Goal: Task Accomplishment & Management: Complete application form

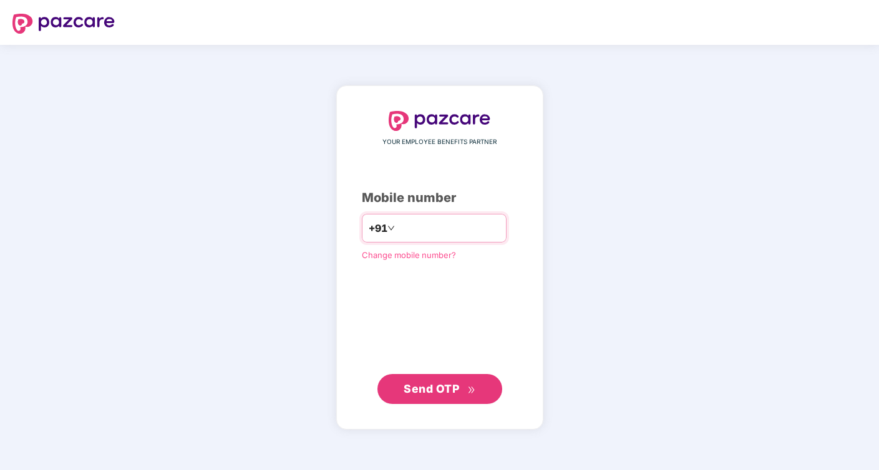
type input "**********"
click at [439, 381] on span "Send OTP" at bounding box center [440, 389] width 72 height 17
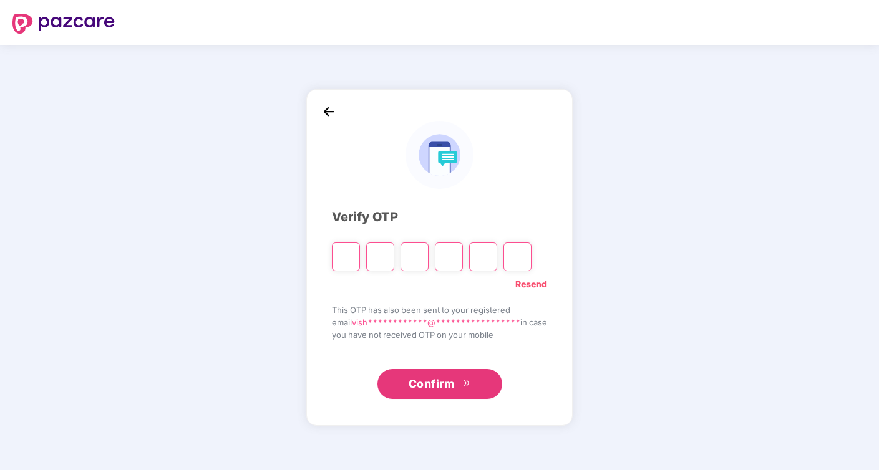
type input "*"
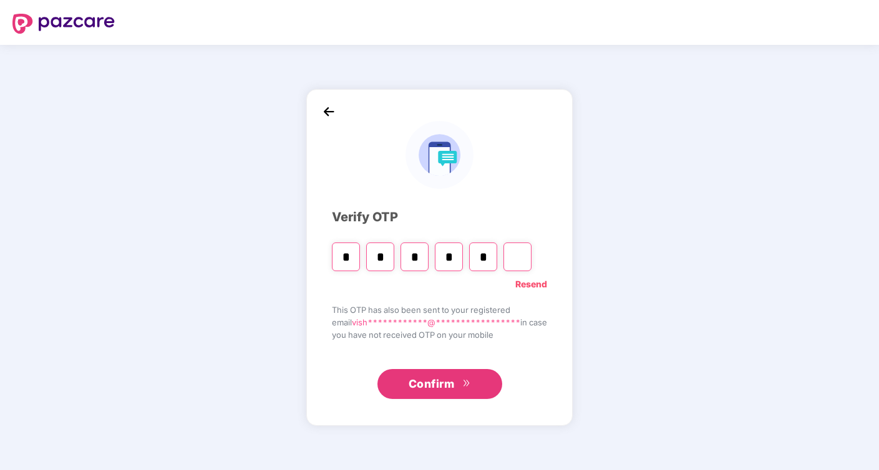
type input "*"
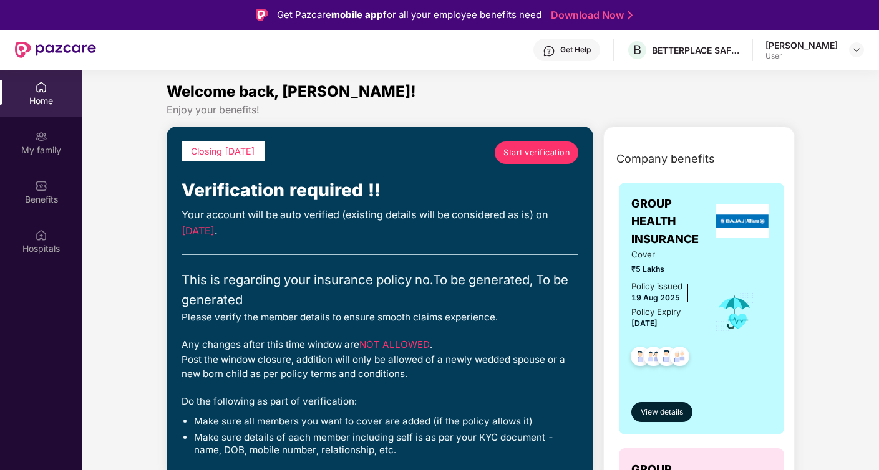
click at [528, 155] on span "Start verification" at bounding box center [536, 153] width 66 height 12
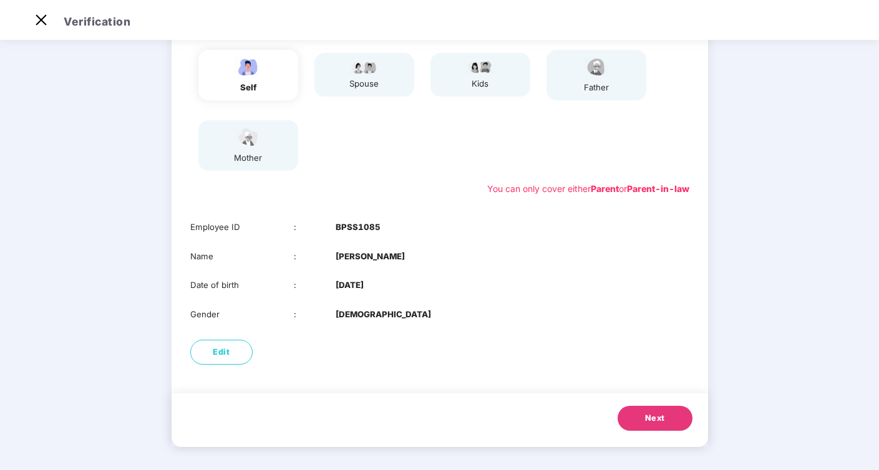
scroll to position [128, 0]
click at [647, 417] on span "Next" at bounding box center [655, 416] width 20 height 12
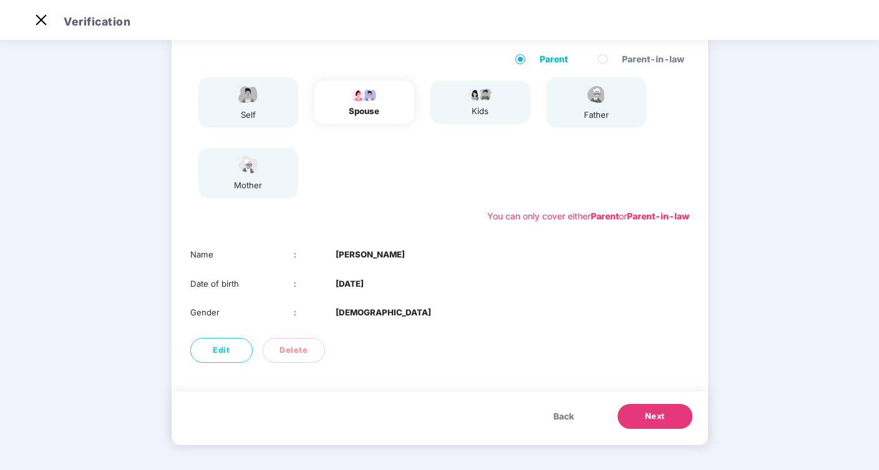
scroll to position [99, 0]
click at [647, 417] on span "Next" at bounding box center [655, 416] width 20 height 12
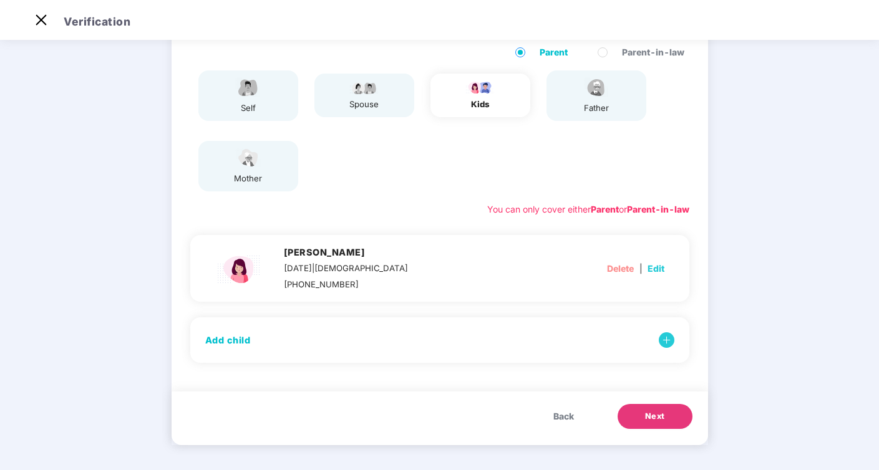
click at [646, 417] on span "Next" at bounding box center [655, 416] width 20 height 12
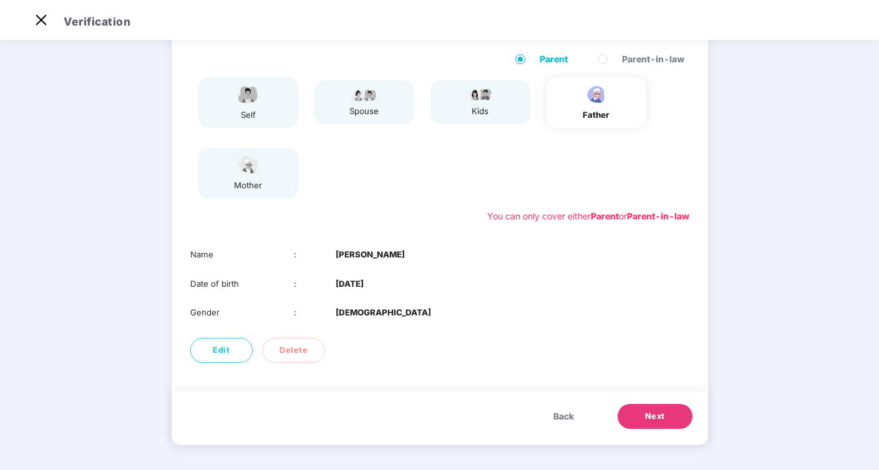
scroll to position [99, 0]
click at [646, 417] on span "Next" at bounding box center [655, 416] width 20 height 12
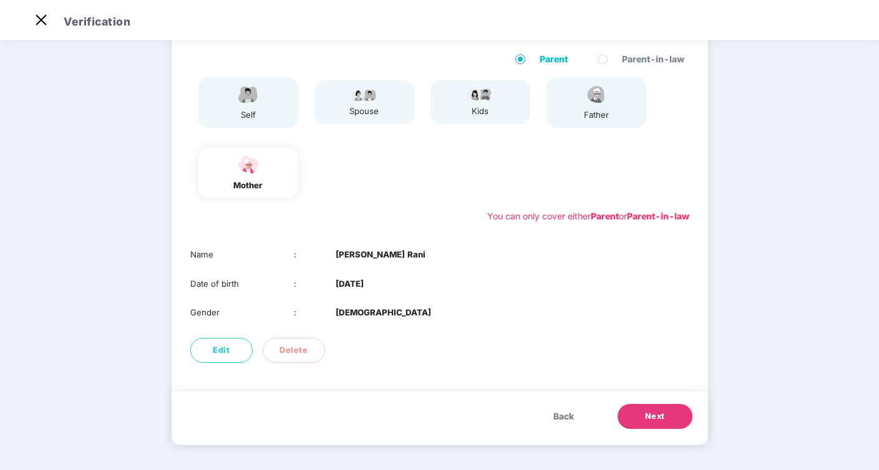
click at [646, 417] on span "Next" at bounding box center [655, 416] width 20 height 12
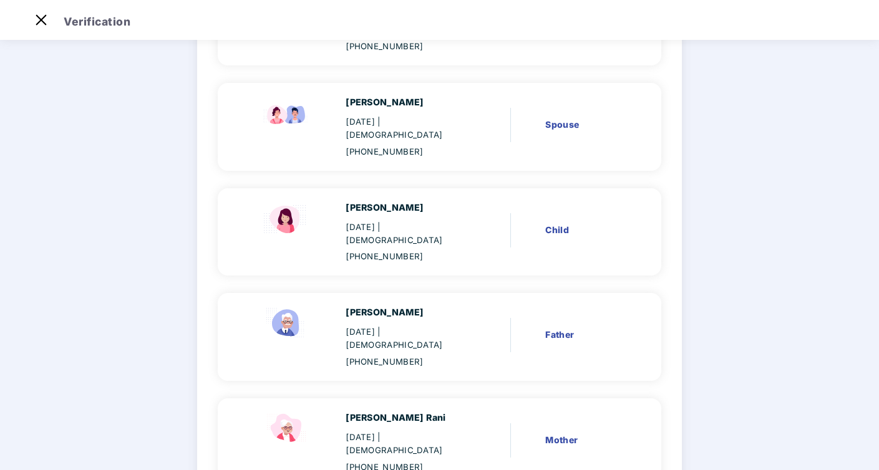
scroll to position [243, 0]
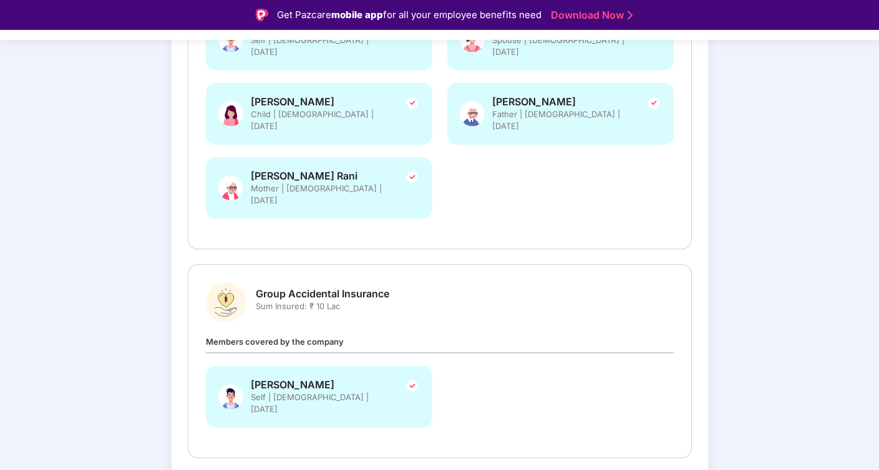
scroll to position [319, 0]
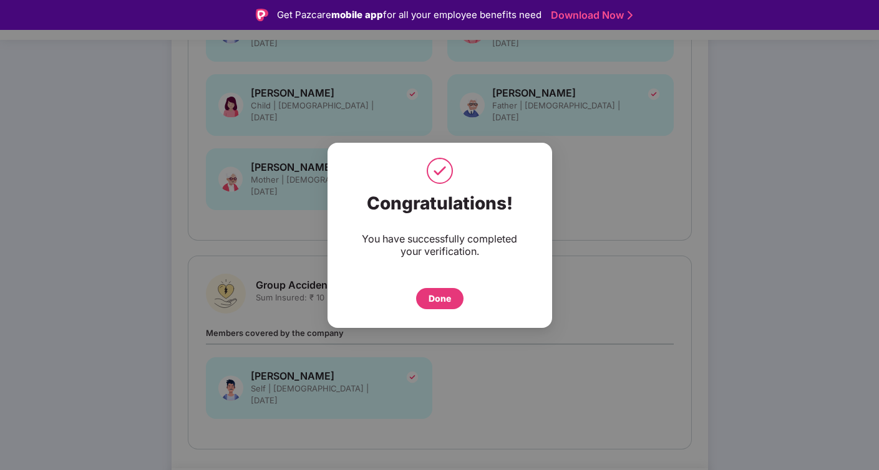
click at [440, 298] on div "Done" at bounding box center [440, 299] width 22 height 14
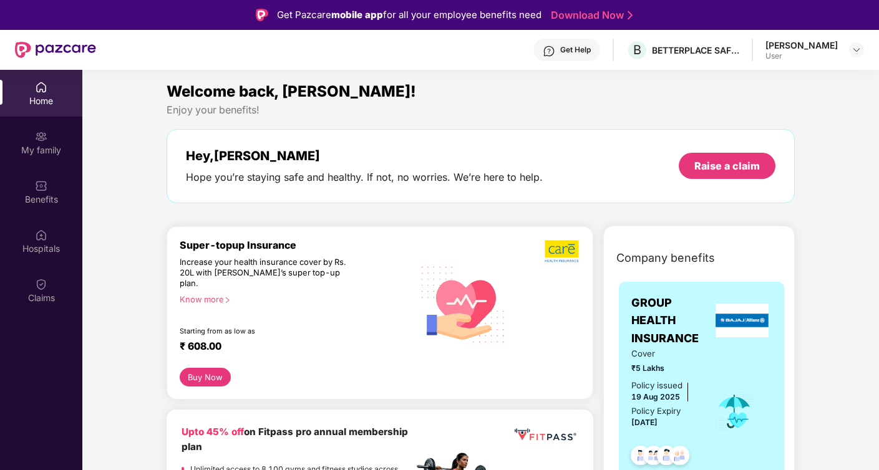
click at [210, 294] on div "Know more" at bounding box center [293, 298] width 226 height 9
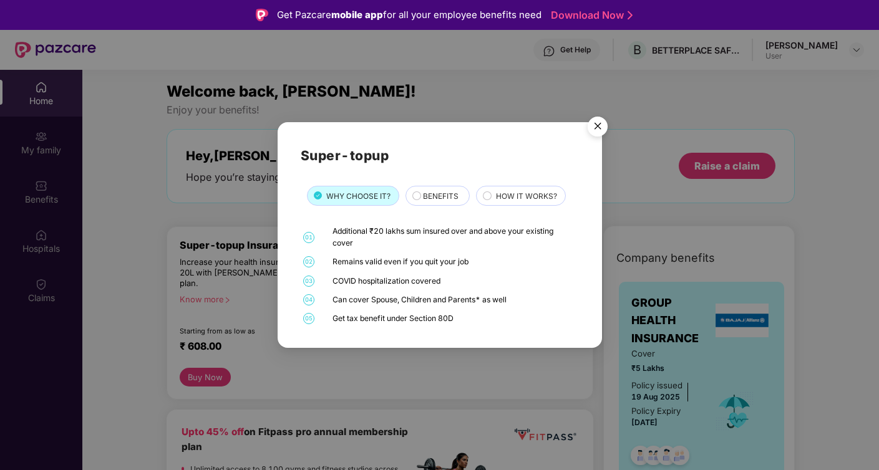
drag, startPoint x: 333, startPoint y: 264, endPoint x: 478, endPoint y: 262, distance: 145.4
click at [478, 263] on div "Remains valid even if you quit your job" at bounding box center [453, 261] width 243 height 11
click at [462, 284] on div "COVID hospitalization covered" at bounding box center [453, 281] width 243 height 11
click at [356, 279] on div "COVID hospitalization covered" at bounding box center [453, 281] width 243 height 11
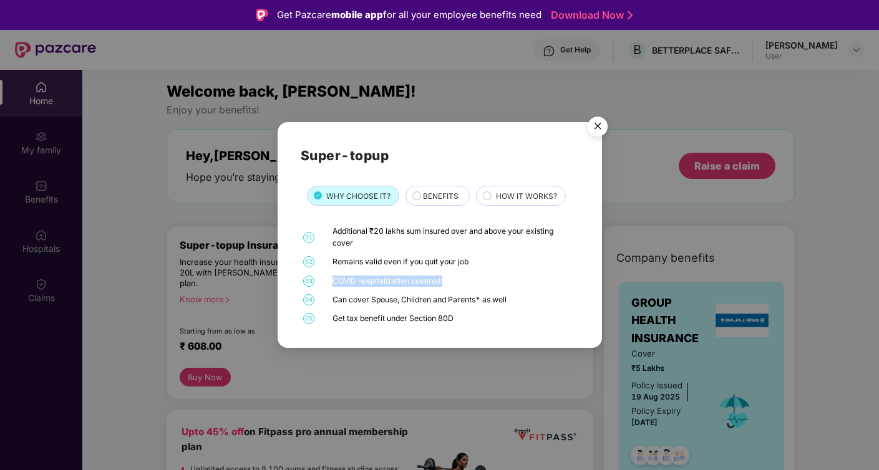
click at [356, 279] on div "COVID hospitalization covered" at bounding box center [453, 281] width 243 height 11
click at [371, 301] on div "Can cover Spouse, Children and Parents* as well" at bounding box center [453, 299] width 243 height 11
click at [367, 319] on div "Get tax benefit under Section 80D" at bounding box center [453, 318] width 243 height 11
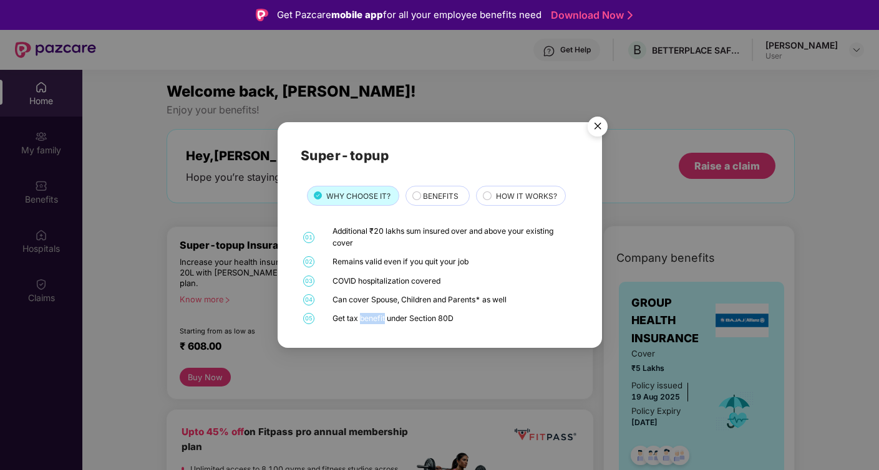
click at [367, 319] on div "Get tax benefit under Section 80D" at bounding box center [453, 318] width 243 height 11
click at [598, 127] on img "Close" at bounding box center [597, 128] width 35 height 35
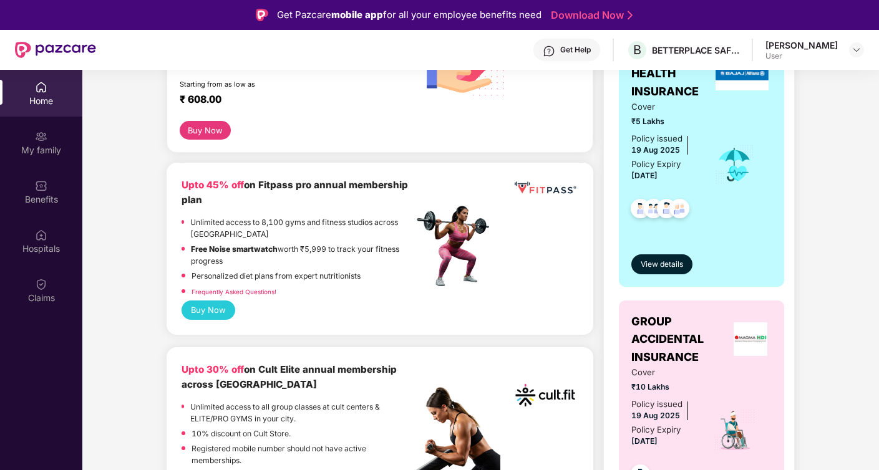
scroll to position [246, 0]
click at [248, 217] on p "Unlimited access to 8,100 gyms and fitness studios across [GEOGRAPHIC_DATA]" at bounding box center [301, 229] width 223 height 24
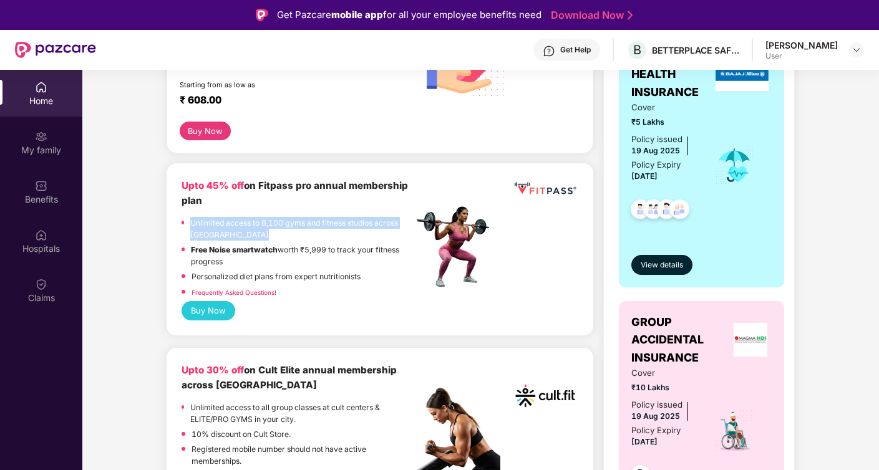
click at [248, 217] on p "Unlimited access to 8,100 gyms and fitness studios across [GEOGRAPHIC_DATA]" at bounding box center [301, 229] width 223 height 24
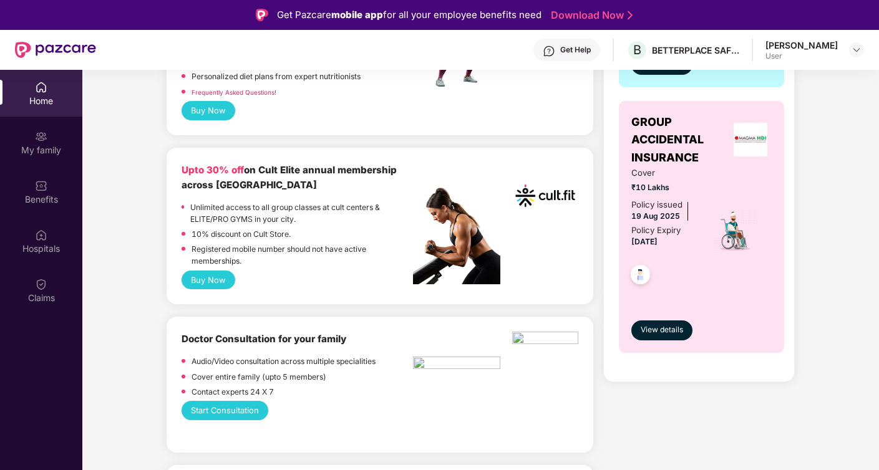
scroll to position [444, 0]
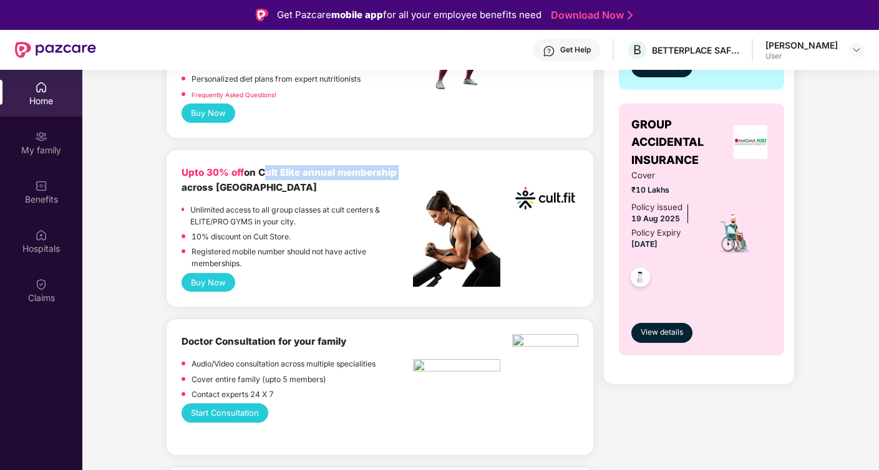
drag, startPoint x: 258, startPoint y: 162, endPoint x: 399, endPoint y: 159, distance: 140.4
click at [399, 165] on div "Upto 30% off on Cult Elite annual membership across India" at bounding box center [297, 180] width 231 height 30
click at [354, 204] on p "Unlimited access to all group classes at cult centers & ELITE/PRO GYMS in your …" at bounding box center [301, 216] width 223 height 24
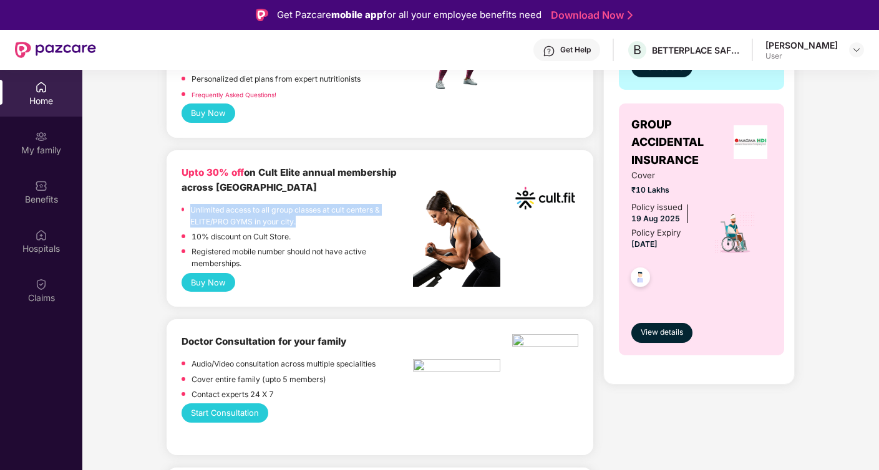
click at [354, 204] on p "Unlimited access to all group classes at cult centers & ELITE/PRO GYMS in your …" at bounding box center [301, 216] width 223 height 24
click at [210, 275] on button "Buy Now" at bounding box center [209, 282] width 54 height 19
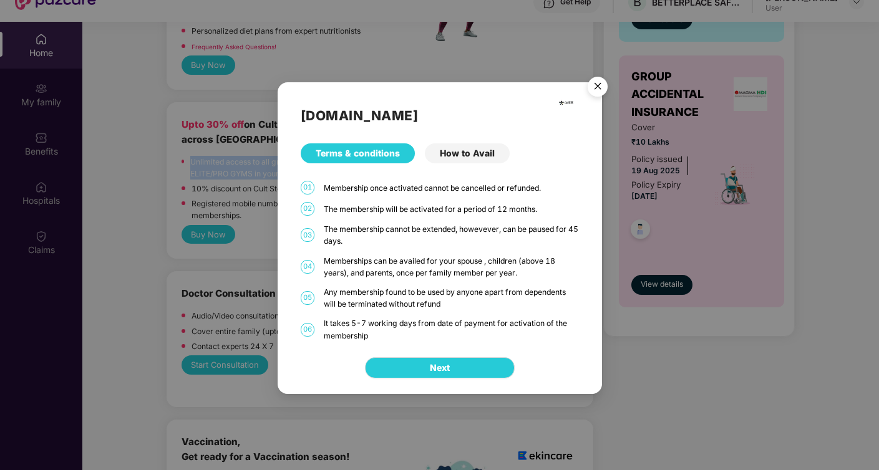
scroll to position [70, 0]
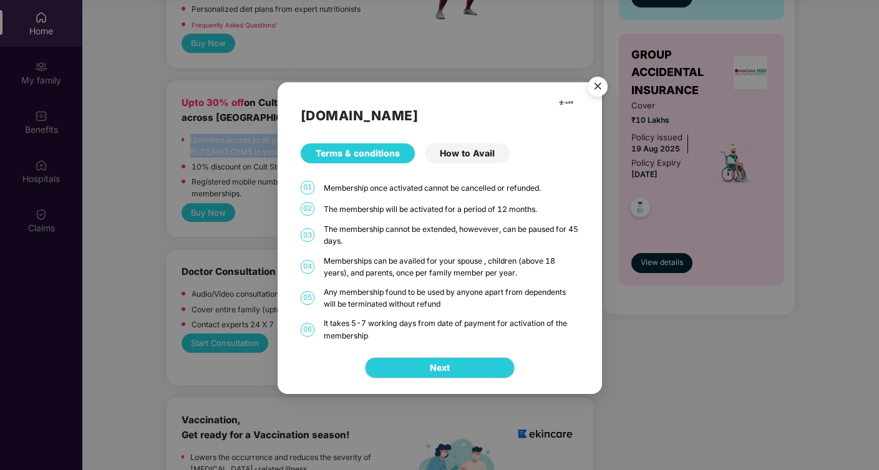
click at [593, 89] on img "Close" at bounding box center [597, 88] width 35 height 35
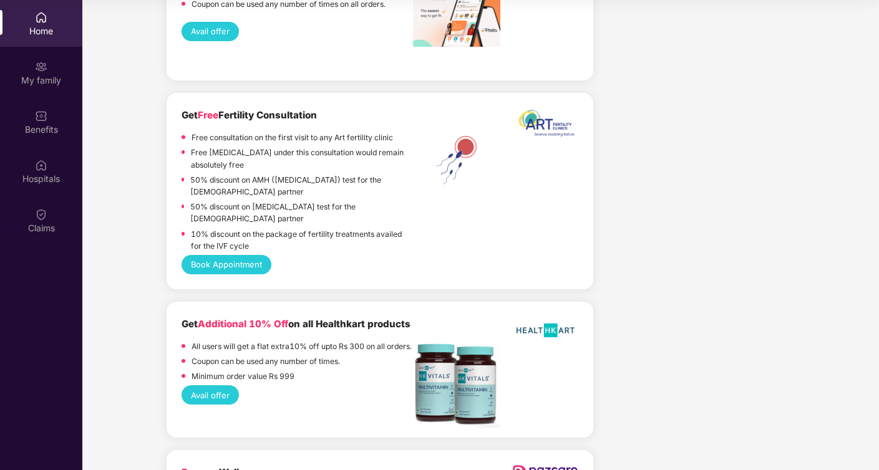
scroll to position [2523, 0]
